Goal: Find specific page/section: Find specific page/section

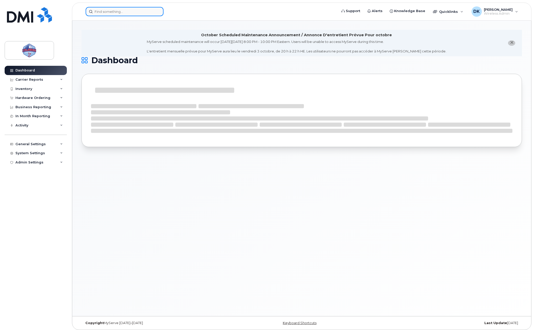
click at [133, 14] on input at bounding box center [125, 11] width 78 height 9
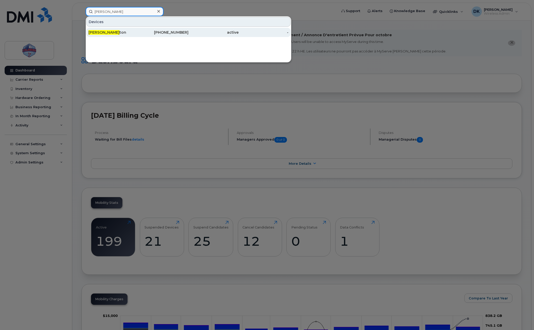
type input "[PERSON_NAME]"
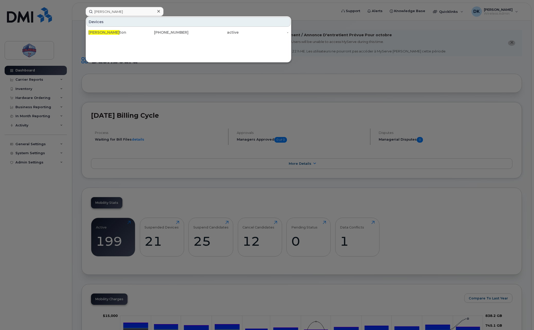
drag, startPoint x: 140, startPoint y: 36, endPoint x: 150, endPoint y: 61, distance: 26.9
click at [140, 36] on div "[PHONE_NUMBER]" at bounding box center [163, 32] width 50 height 9
